Goal: Information Seeking & Learning: Learn about a topic

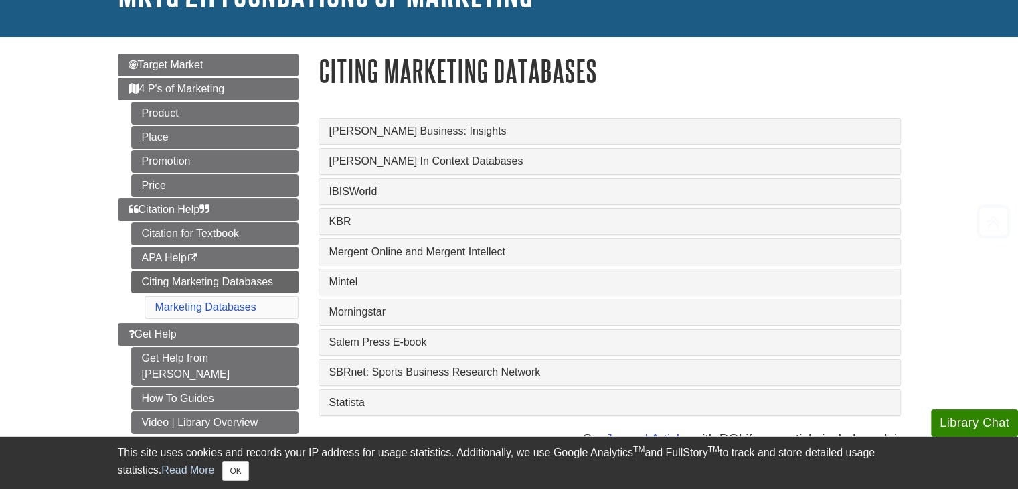
scroll to position [201, 0]
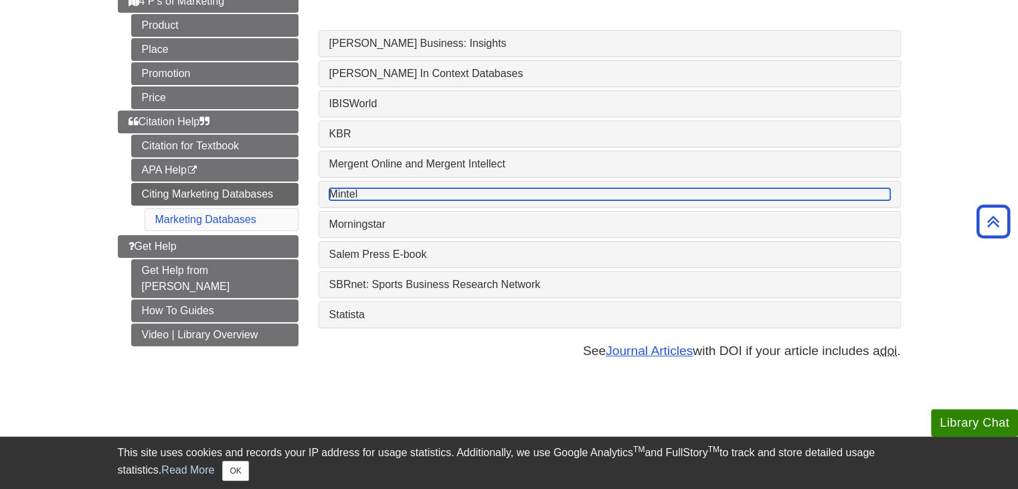
click at [336, 195] on link "Mintel" at bounding box center [609, 194] width 561 height 12
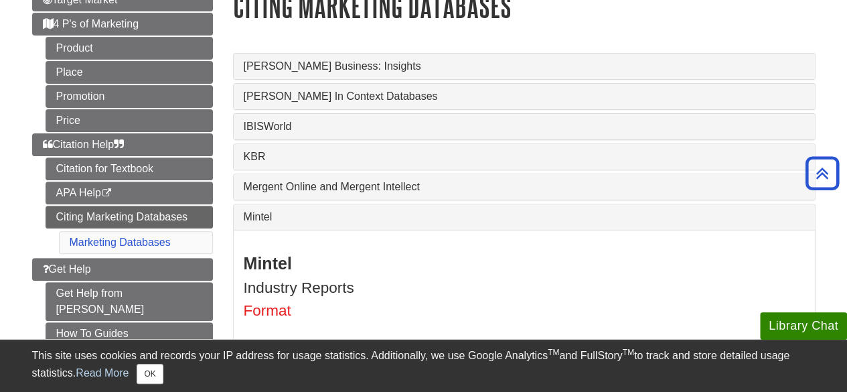
scroll to position [0, 0]
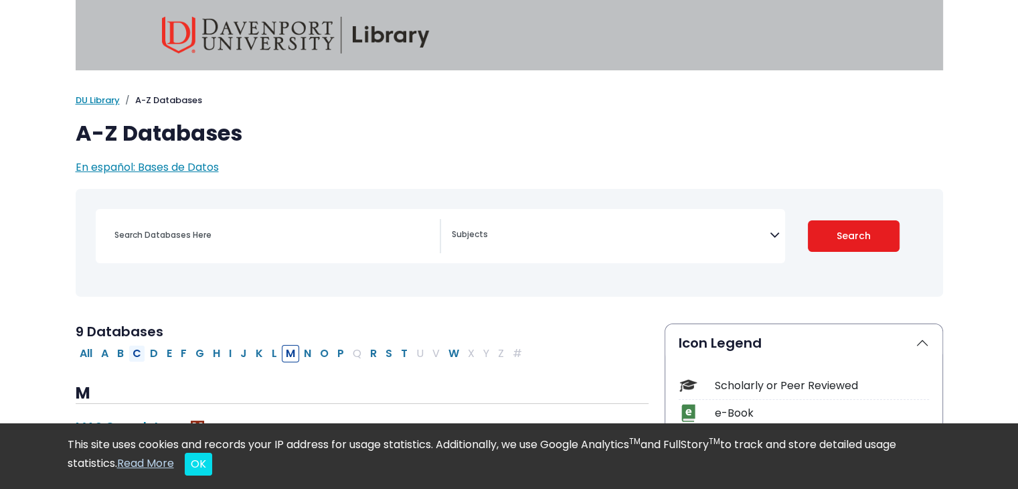
click at [136, 350] on button "C" at bounding box center [137, 353] width 17 height 17
select select "Database Subject Filter"
click at [97, 100] on link "DU Library" at bounding box center [98, 100] width 44 height 13
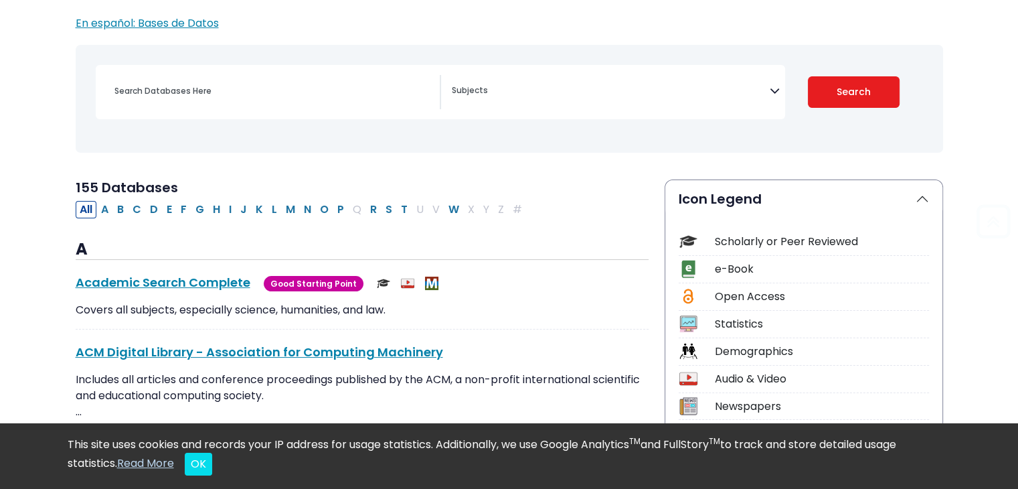
scroll to position [201, 0]
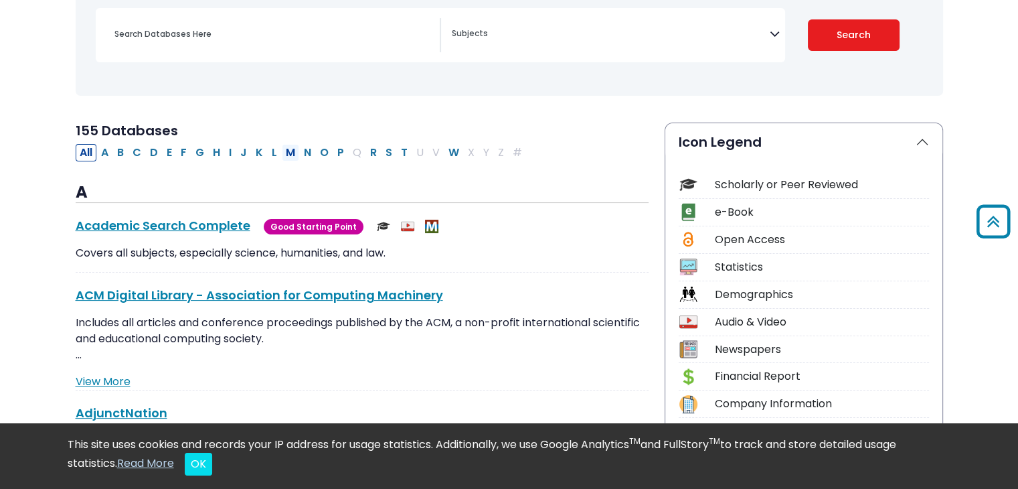
click at [289, 150] on button "M" at bounding box center [290, 152] width 17 height 17
select select "Database Subject Filter"
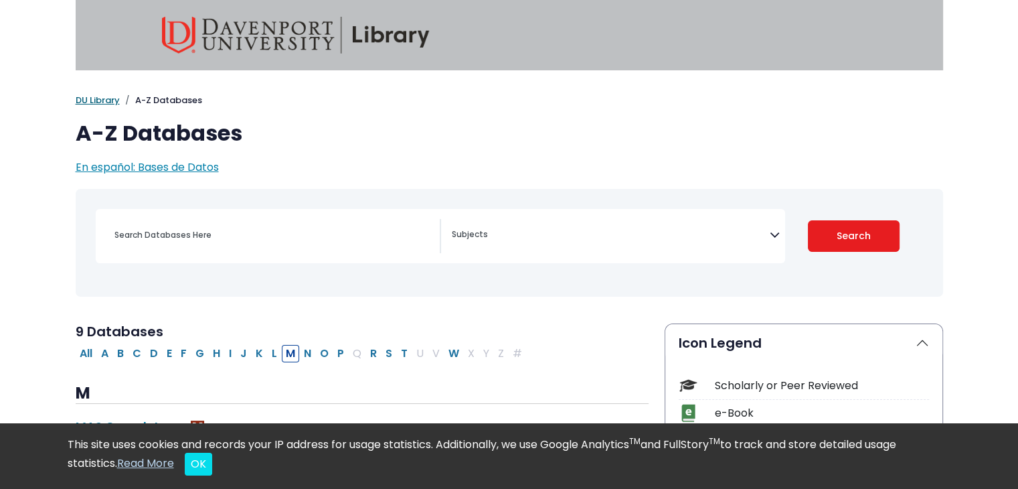
click at [100, 100] on link "DU Library" at bounding box center [98, 100] width 44 height 13
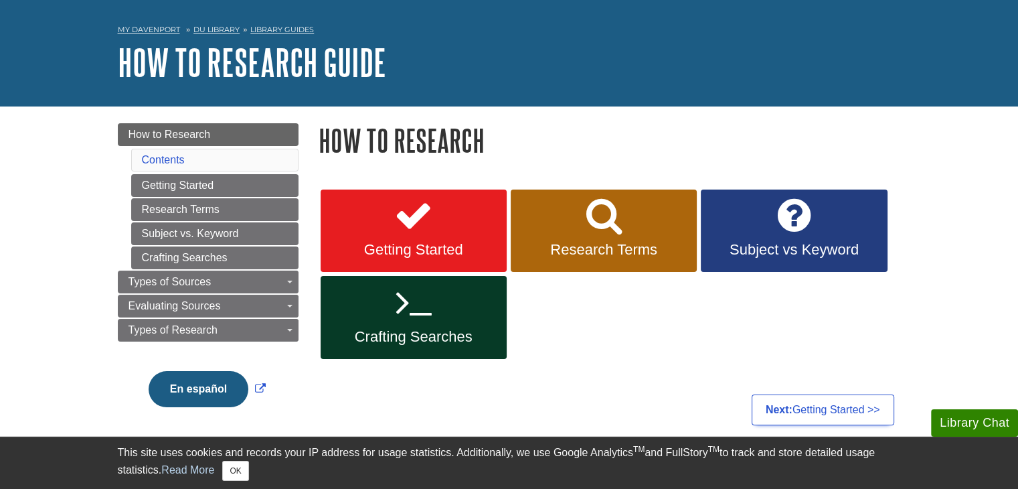
scroll to position [134, 0]
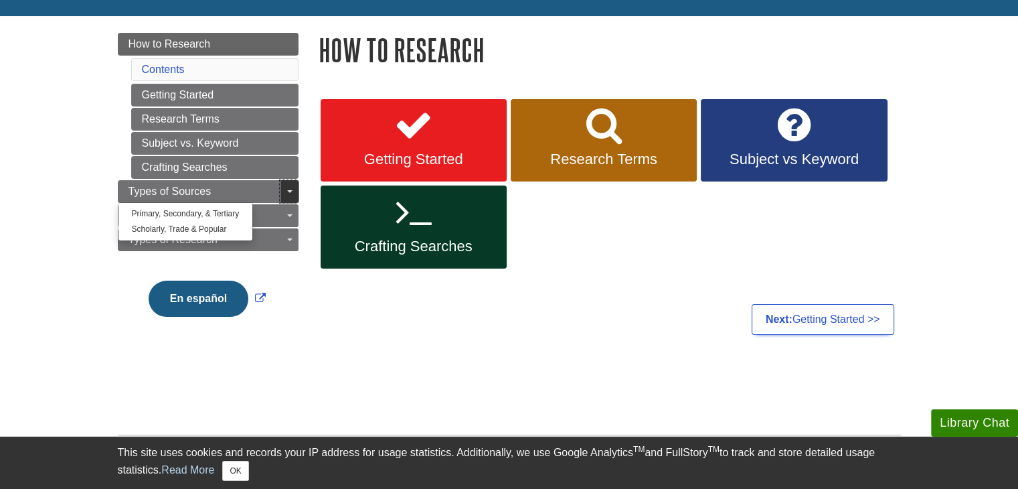
click at [293, 193] on link "Toggle Dropdown" at bounding box center [289, 191] width 19 height 23
click at [289, 191] on span "Guide Page Menu" at bounding box center [289, 191] width 5 height 3
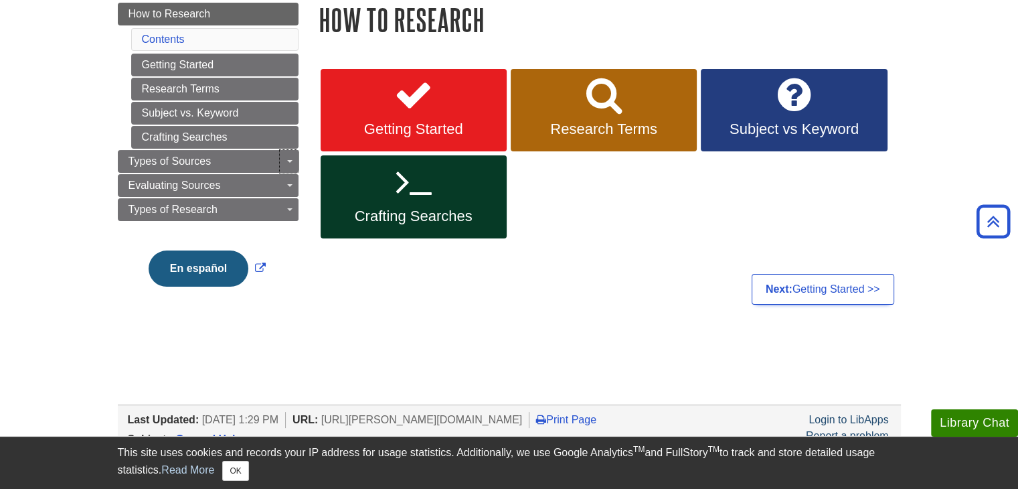
scroll to position [0, 0]
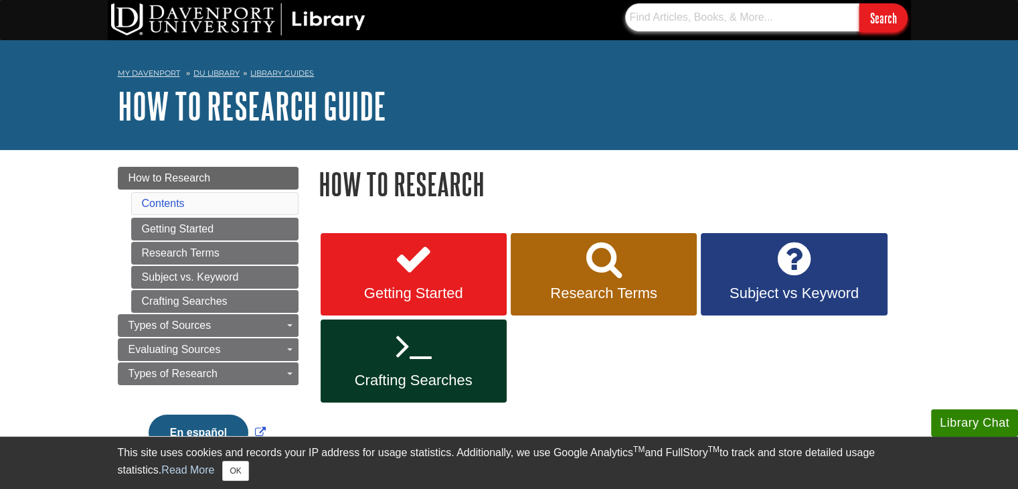
click at [703, 27] on input "text" at bounding box center [742, 17] width 234 height 28
type input "claritas"
click at [860, 3] on input "Search" at bounding box center [884, 17] width 48 height 29
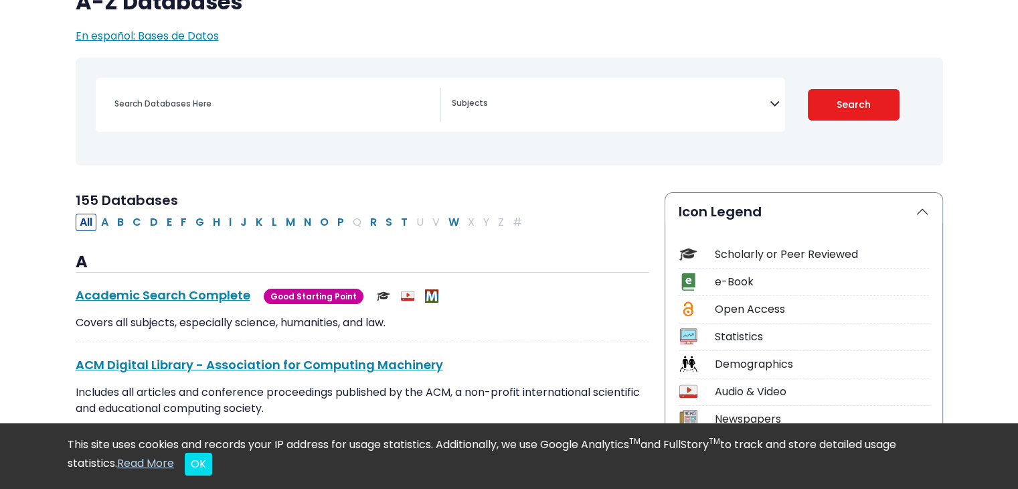
scroll to position [134, 0]
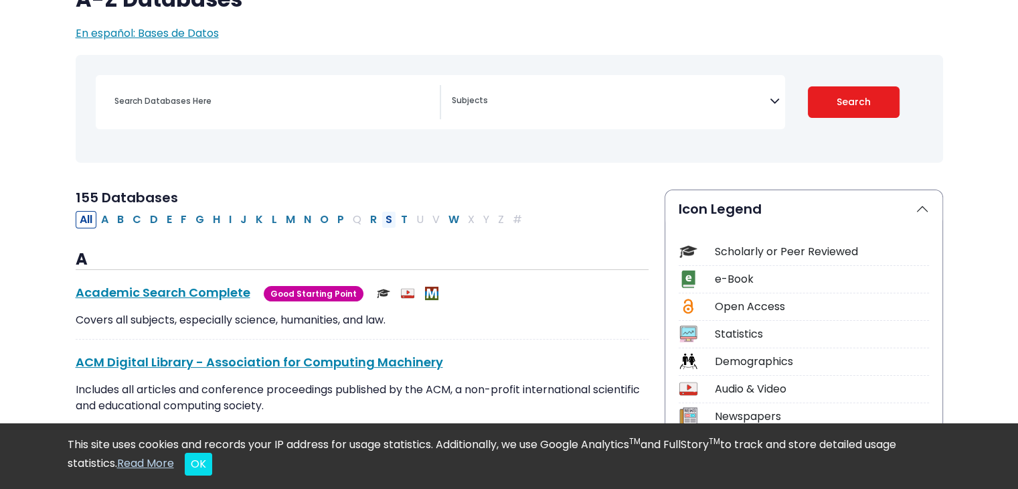
click at [382, 218] on button "S" at bounding box center [389, 219] width 15 height 17
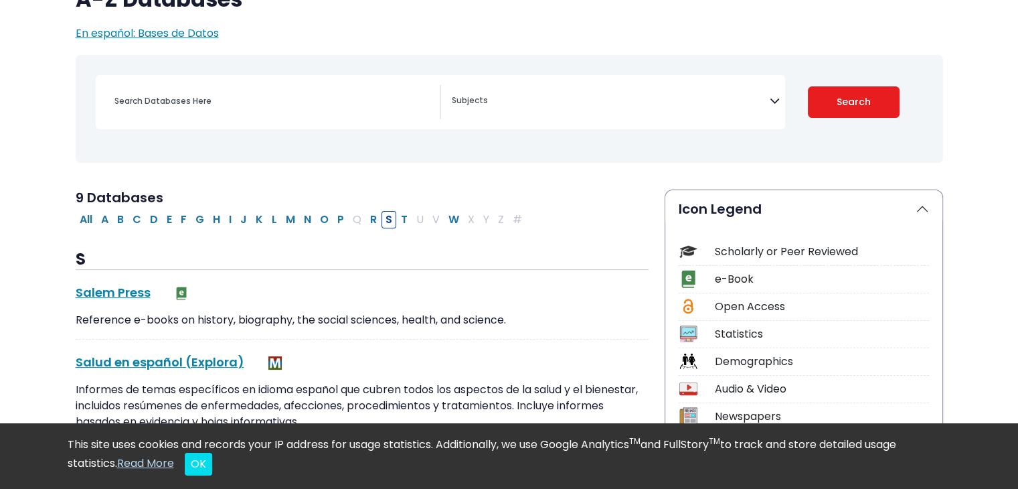
select select "Database Subject Filter"
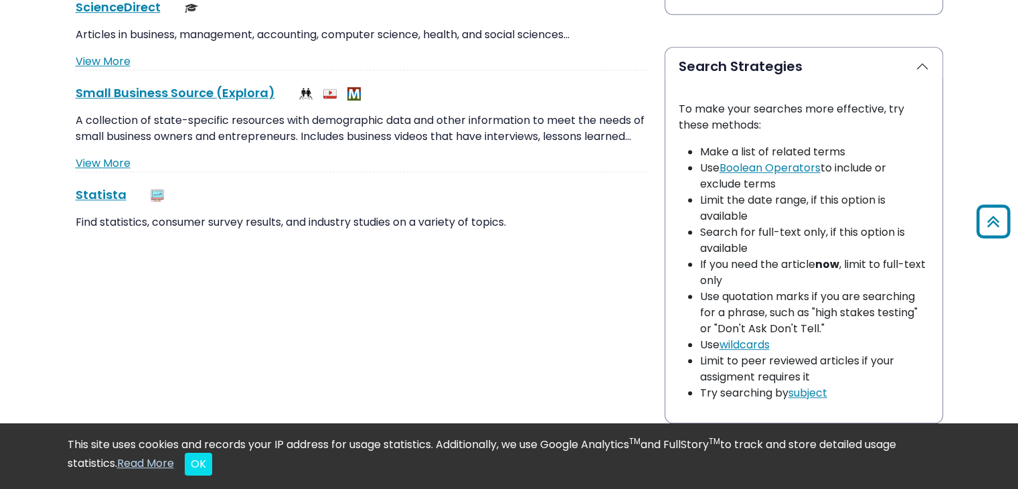
scroll to position [937, 0]
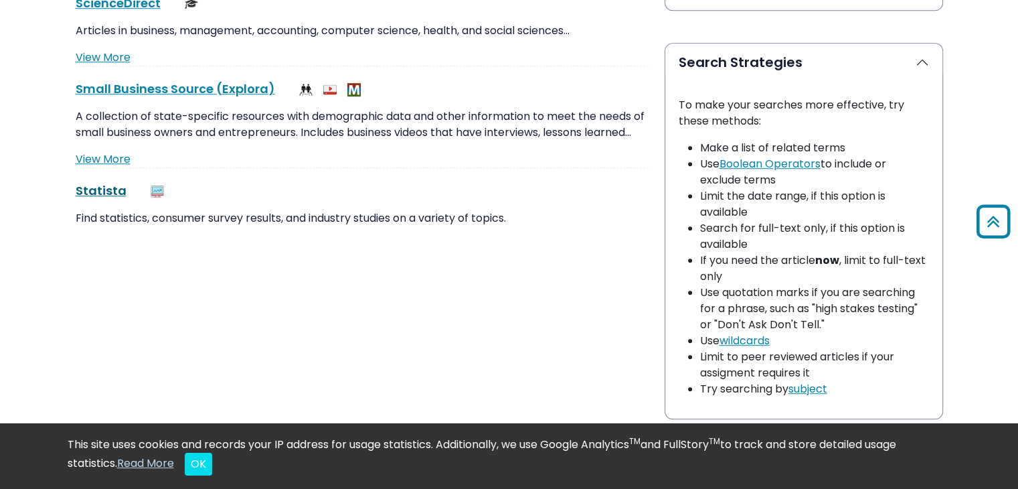
click at [108, 188] on link "Statista This link opens in a new window" at bounding box center [101, 190] width 51 height 17
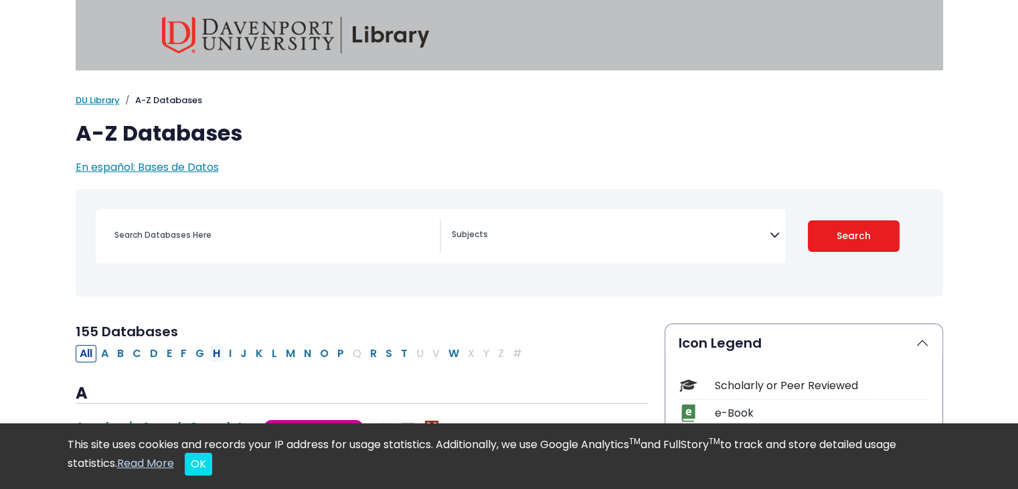
scroll to position [134, 0]
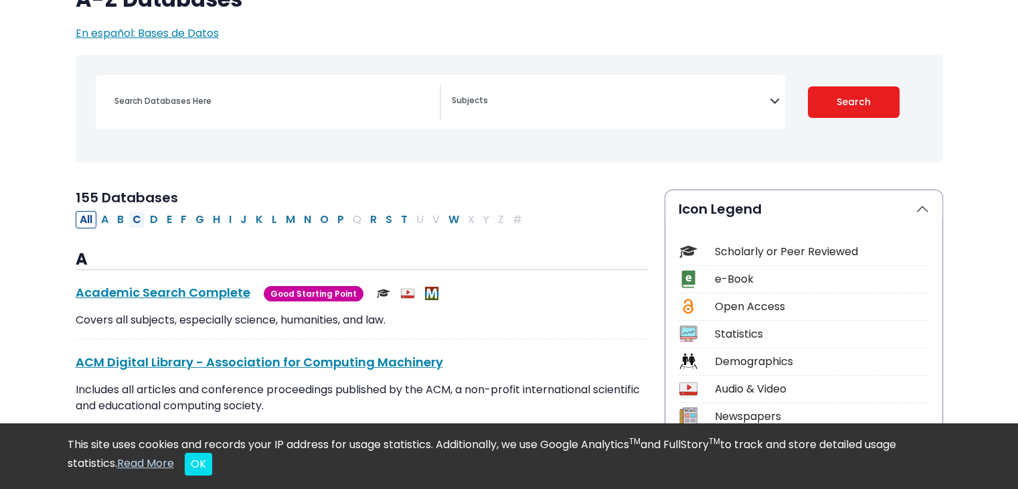
click at [135, 219] on button "C" at bounding box center [137, 219] width 17 height 17
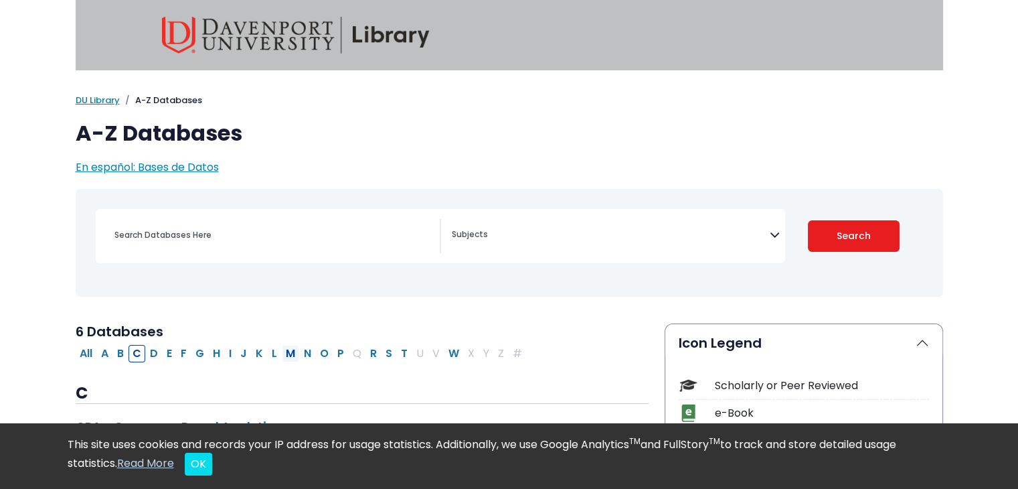
click at [285, 354] on button "M" at bounding box center [290, 353] width 17 height 17
select select "Database Subject Filter"
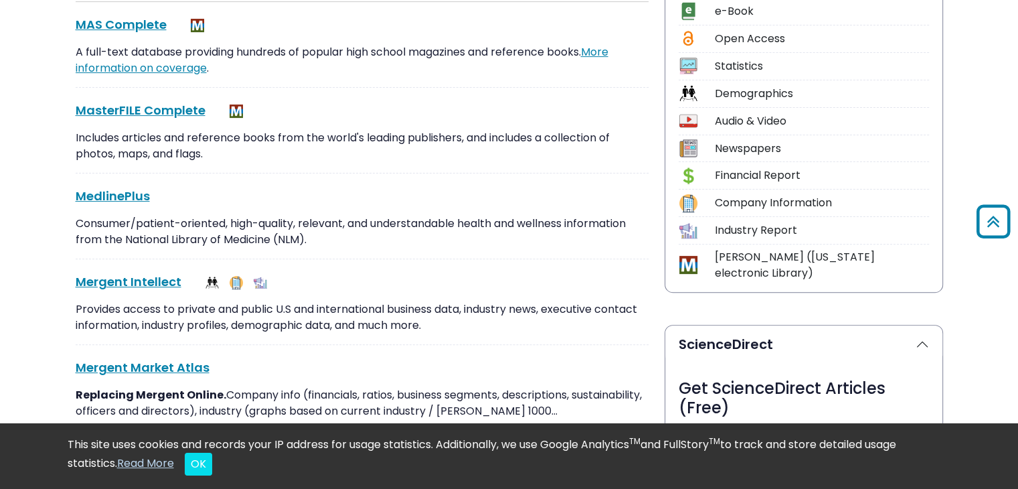
scroll to position [670, 0]
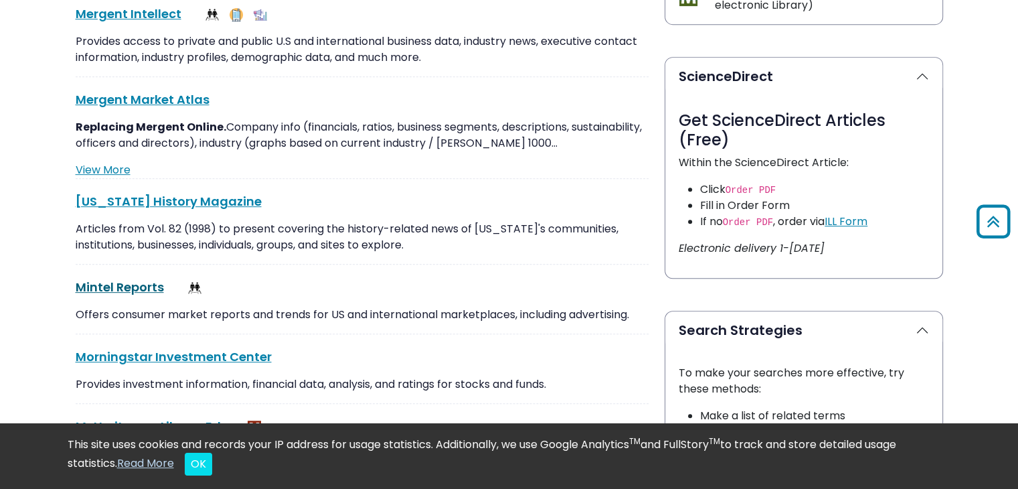
click at [135, 287] on link "Mintel Reports This link opens in a new window" at bounding box center [120, 287] width 88 height 17
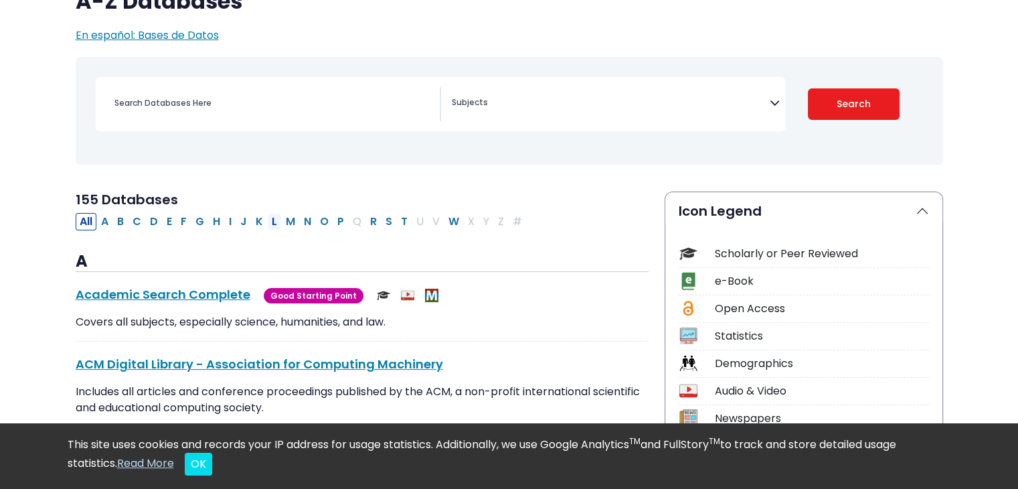
scroll to position [134, 0]
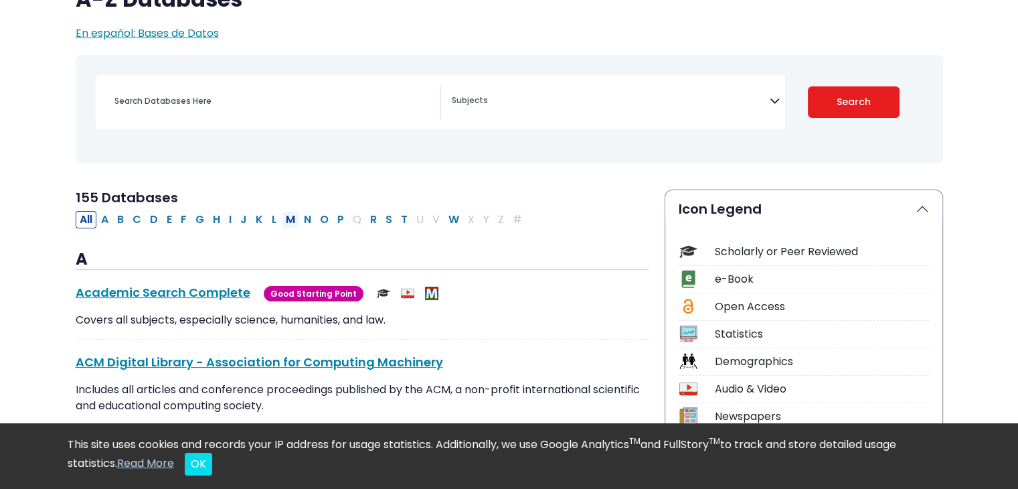
click at [284, 218] on button "M" at bounding box center [290, 219] width 17 height 17
select select "Database Subject Filter"
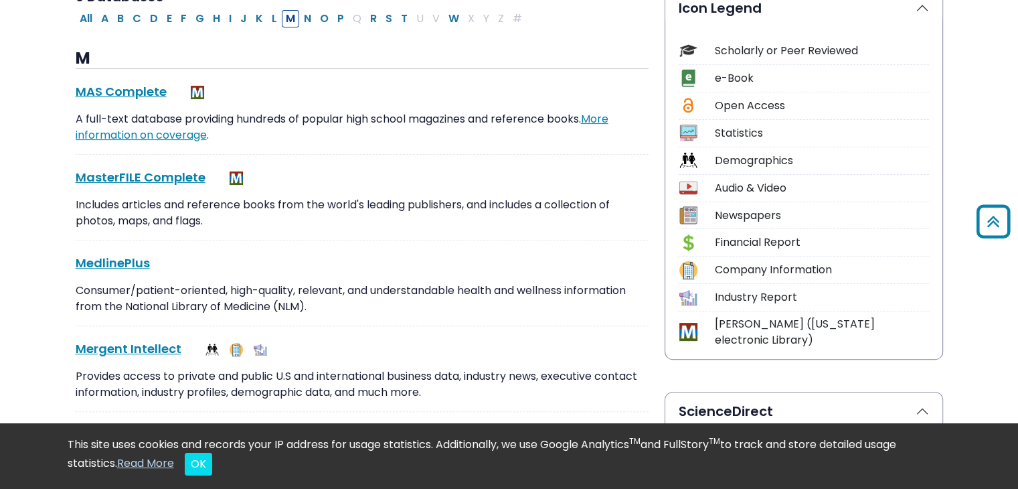
scroll to position [268, 0]
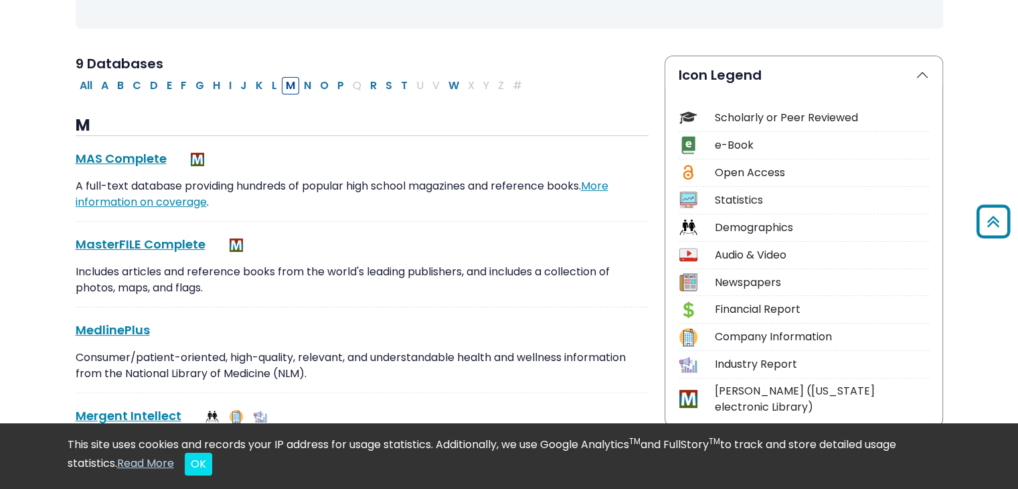
click at [775, 228] on div "Demographics" at bounding box center [822, 228] width 214 height 16
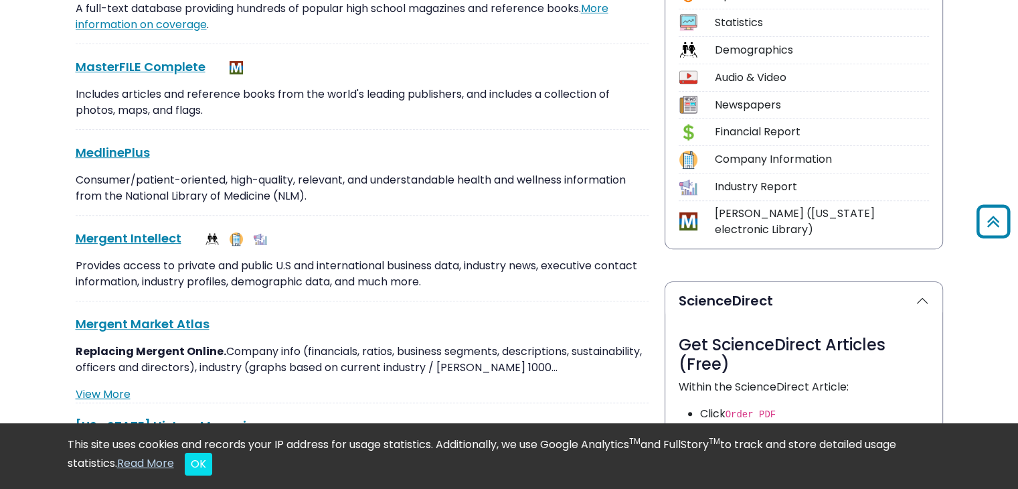
scroll to position [469, 0]
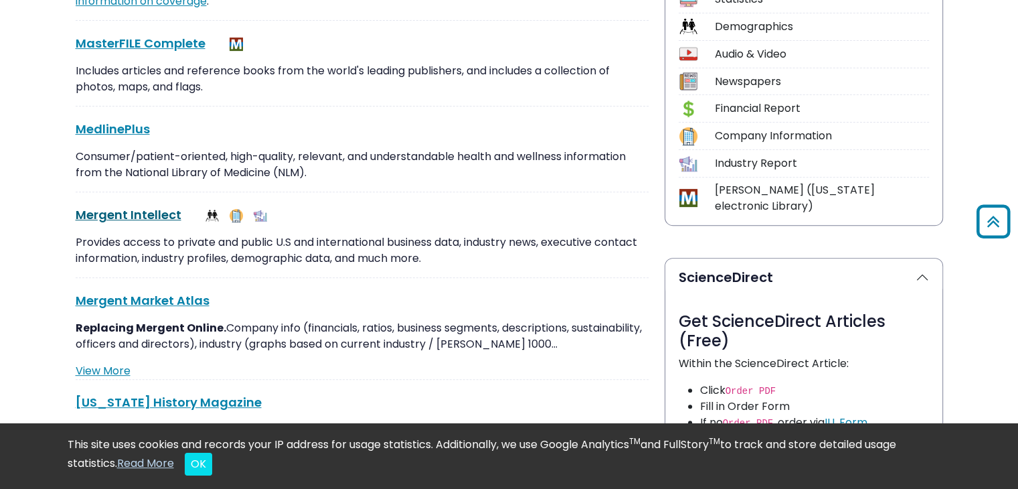
click at [149, 217] on link "Mergent Intellect This link opens in a new window" at bounding box center [129, 214] width 106 height 17
